Goal: Information Seeking & Learning: Learn about a topic

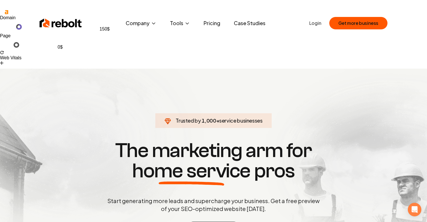
click at [265, 24] on link "Case Studies" at bounding box center [250, 23] width 41 height 11
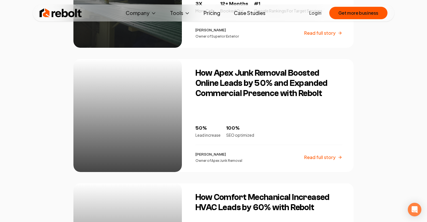
scroll to position [502, 0]
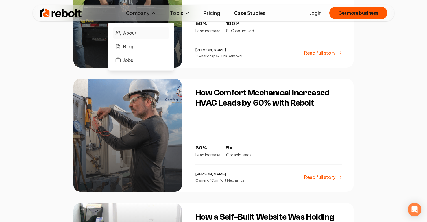
click at [131, 34] on span "About" at bounding box center [130, 33] width 14 height 7
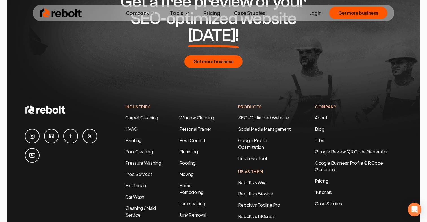
scroll to position [1914, 0]
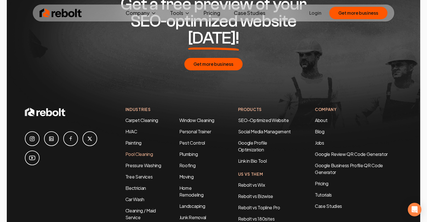
click at [137, 151] on link "Pool Cleaning" at bounding box center [140, 154] width 28 height 6
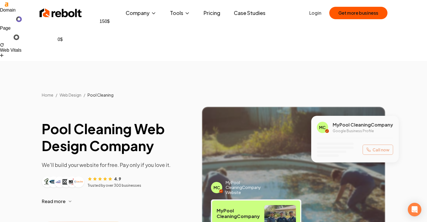
scroll to position [10, 0]
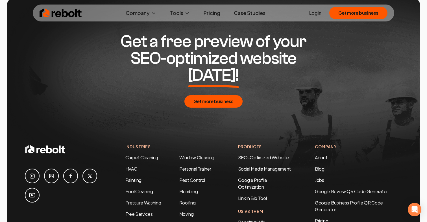
scroll to position [1890, 0]
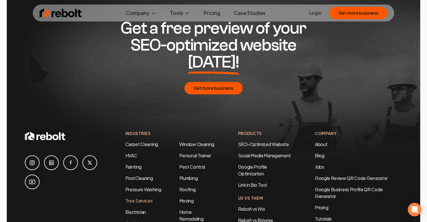
click at [134, 198] on link "Tree Services" at bounding box center [139, 201] width 27 height 6
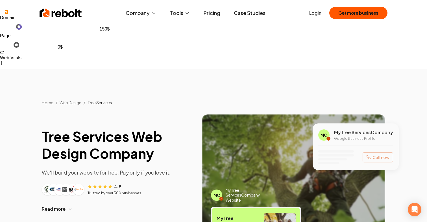
scroll to position [0, 0]
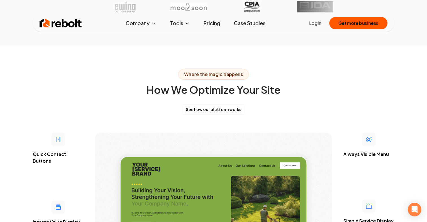
scroll to position [1459, 0]
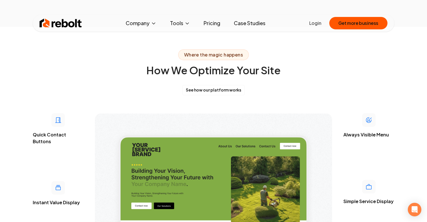
click at [178, 113] on img at bounding box center [213, 211] width 237 height 197
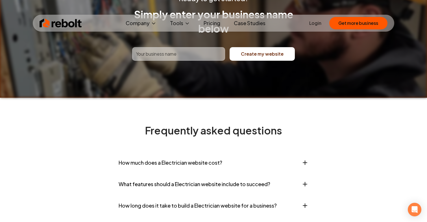
scroll to position [2298, 0]
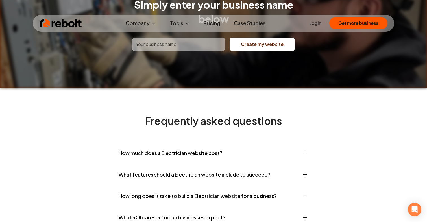
click at [306, 150] on icon "button" at bounding box center [305, 153] width 7 height 7
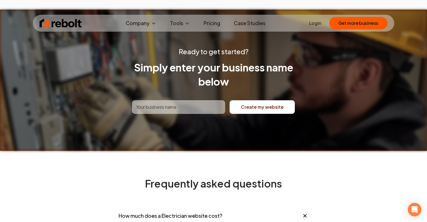
scroll to position [0, 0]
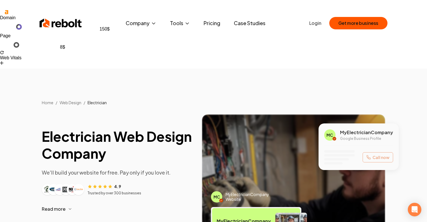
click at [48, 69] on div "Home / Web Design / Electrician" at bounding box center [213, 87] width 427 height 37
click at [53, 25] on img at bounding box center [61, 23] width 42 height 11
